Goal: Check status: Verify the current state of an ongoing process or item

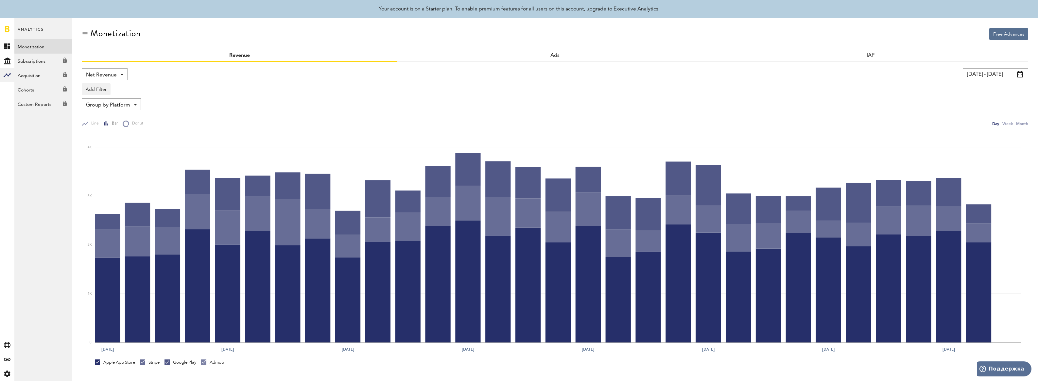
click at [8, 28] on link at bounding box center [7, 29] width 5 height 7
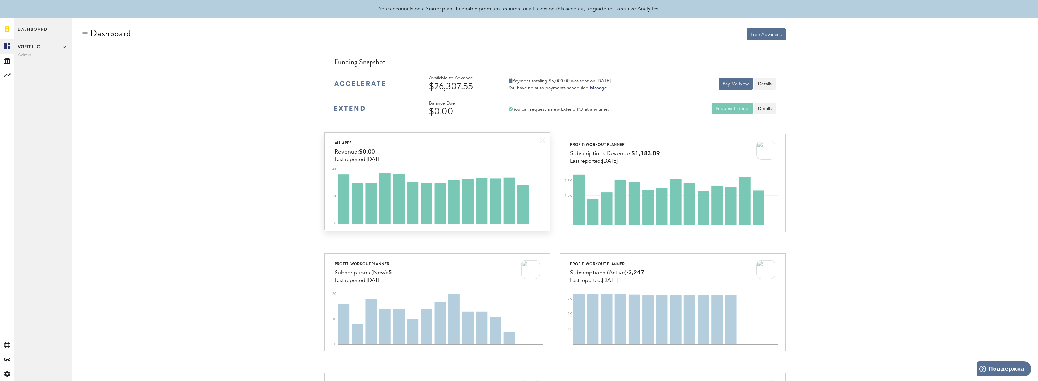
click at [446, 154] on div "All apps Revenue: $0.00 Last reported: [DATE]" at bounding box center [437, 148] width 225 height 30
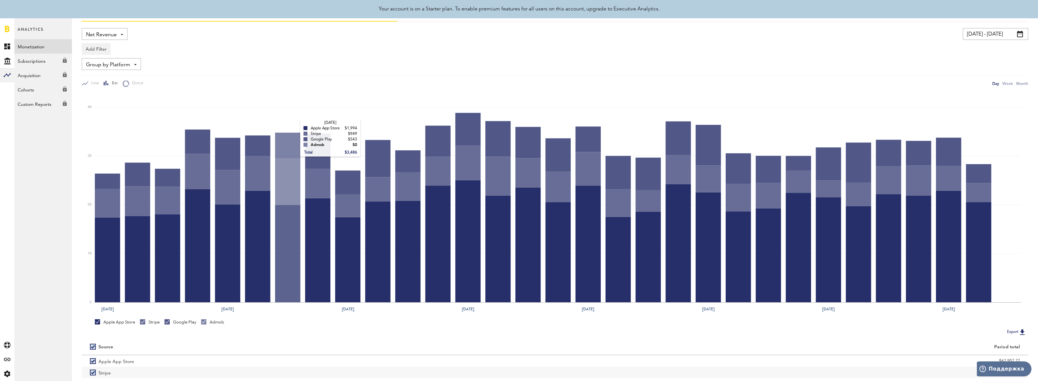
scroll to position [97, 0]
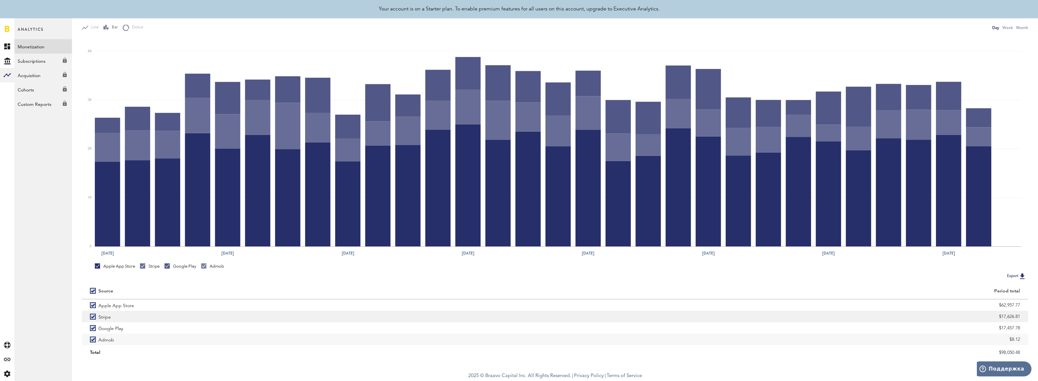
click at [95, 318] on label "Stripe" at bounding box center [318, 316] width 457 height 11
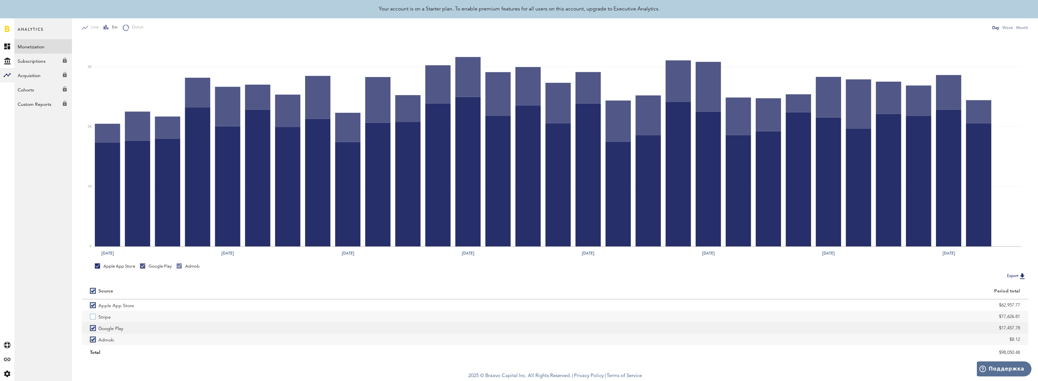
click at [93, 327] on label "Google Play" at bounding box center [318, 328] width 457 height 11
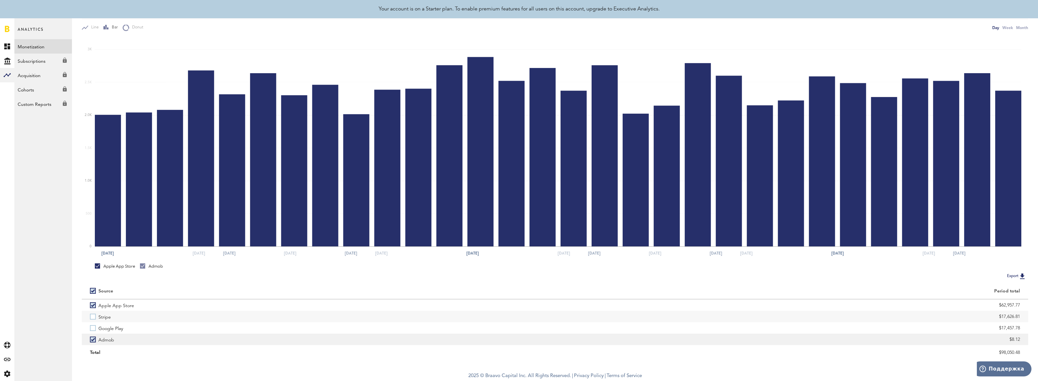
click at [92, 337] on label "Admob" at bounding box center [318, 339] width 457 height 11
click at [94, 329] on label "Google Play" at bounding box center [318, 328] width 457 height 11
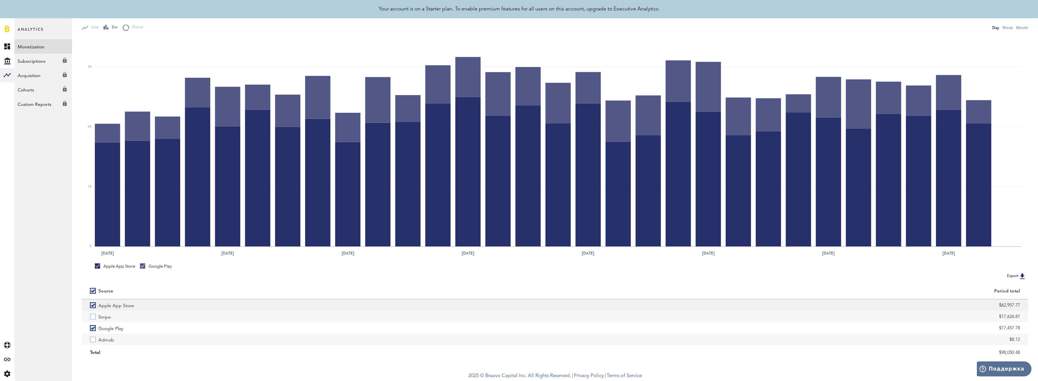
click at [94, 307] on label "Apple App Store" at bounding box center [318, 305] width 457 height 11
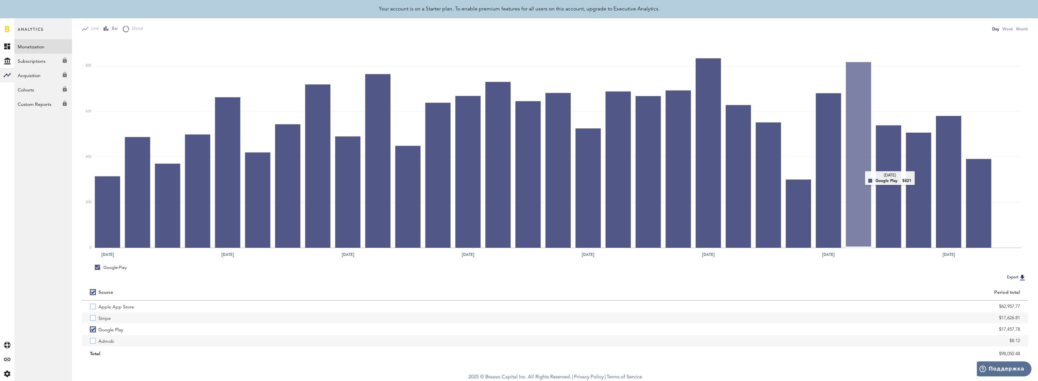
scroll to position [95, 0]
